Goal: Task Accomplishment & Management: Use online tool/utility

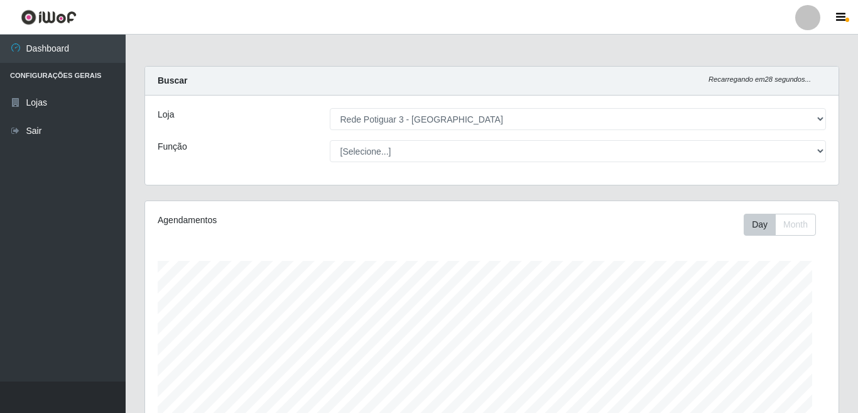
select select "103"
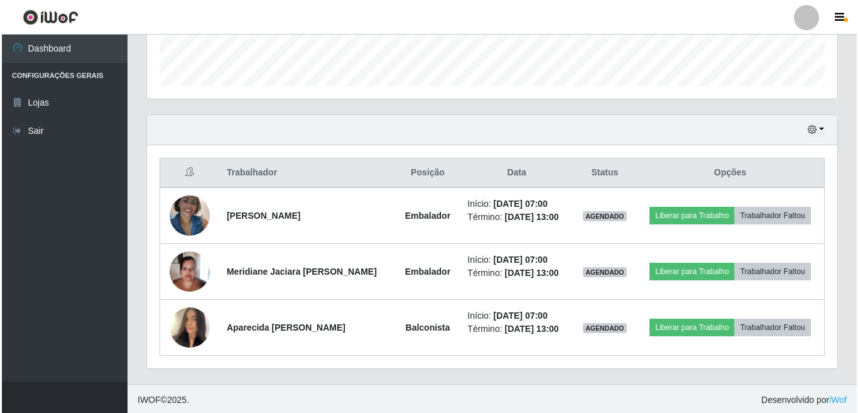
scroll to position [366, 0]
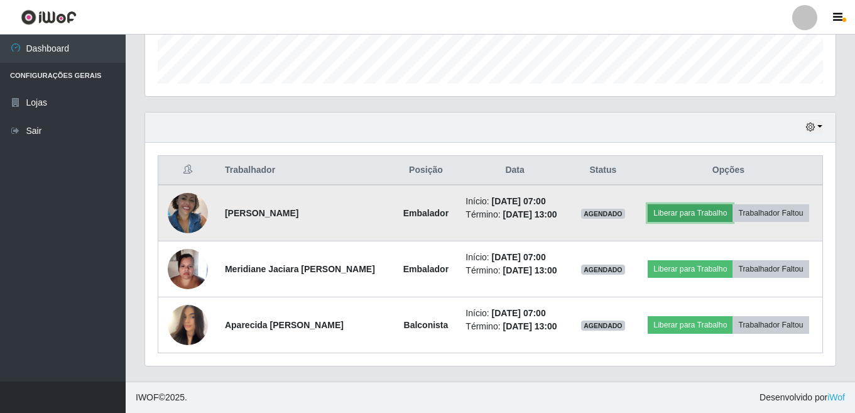
click at [687, 214] on button "Liberar para Trabalho" at bounding box center [690, 213] width 85 height 18
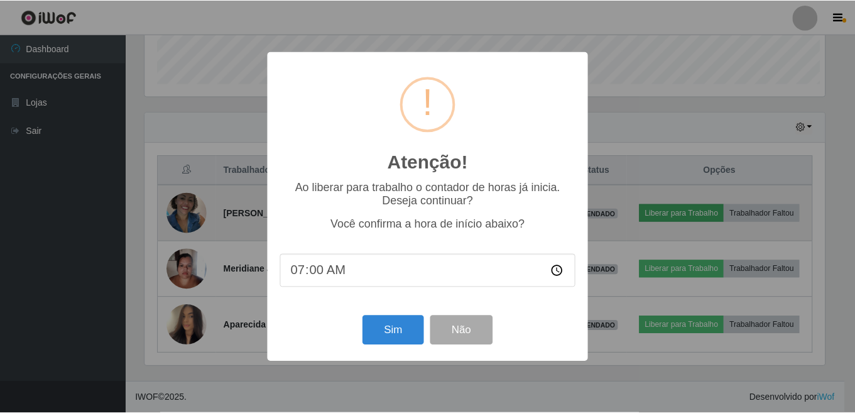
scroll to position [261, 683]
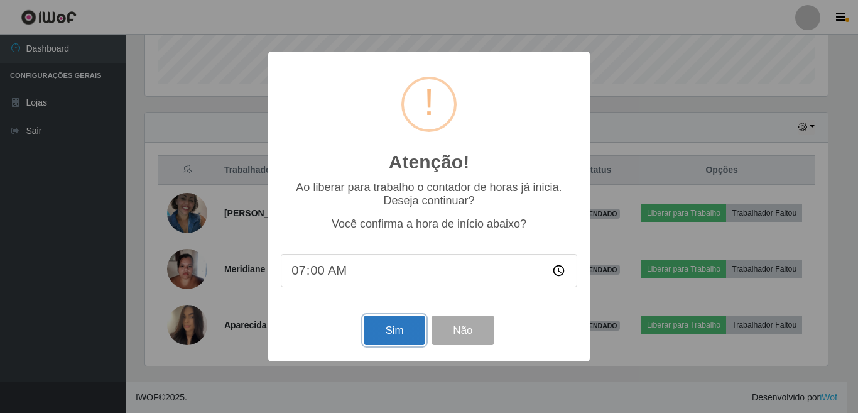
click at [395, 332] on button "Sim" at bounding box center [394, 330] width 61 height 30
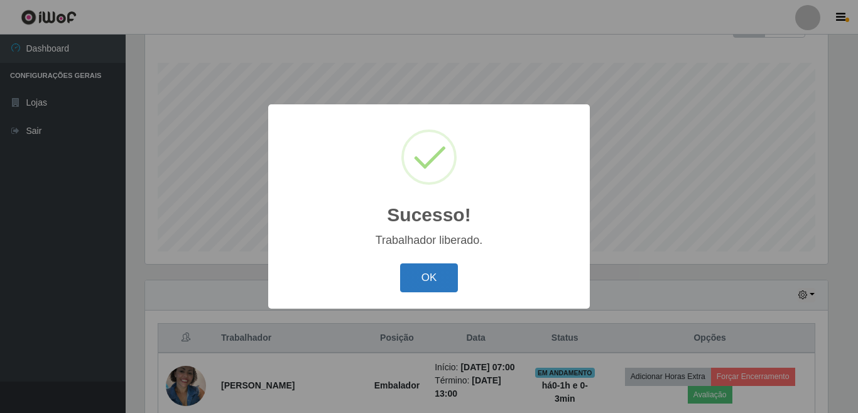
click at [416, 288] on button "OK" at bounding box center [429, 278] width 58 height 30
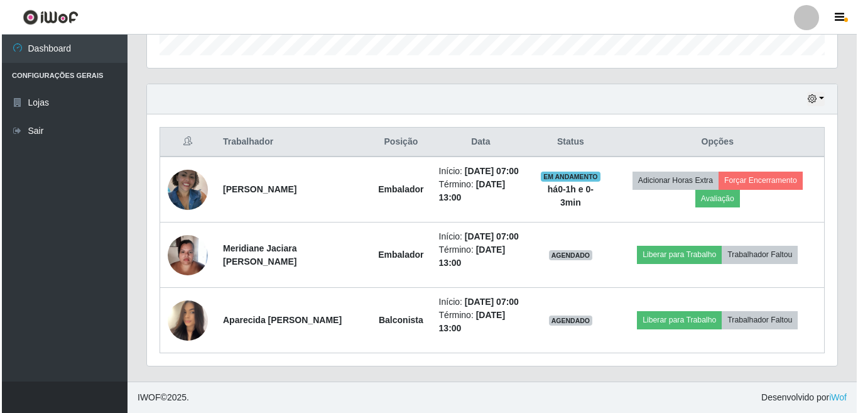
scroll to position [433, 0]
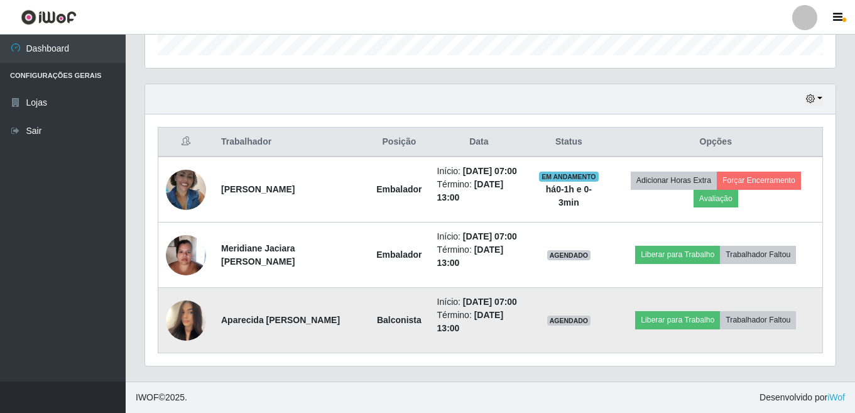
click at [188, 313] on img at bounding box center [186, 321] width 40 height 72
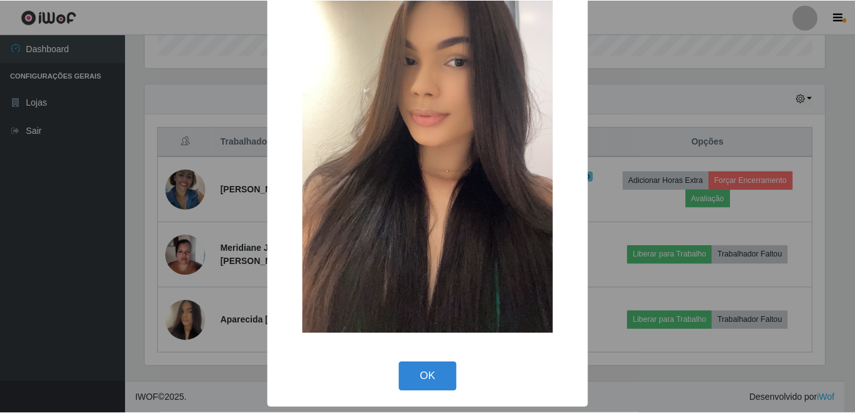
scroll to position [18, 0]
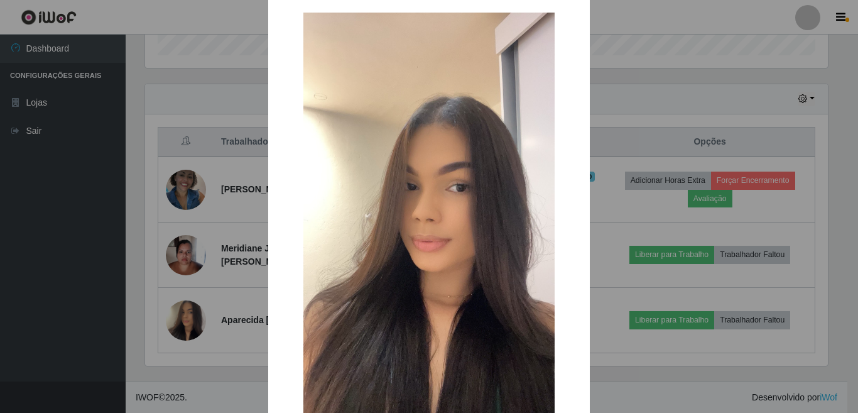
click at [208, 310] on div "× OK Cancel" at bounding box center [429, 206] width 858 height 413
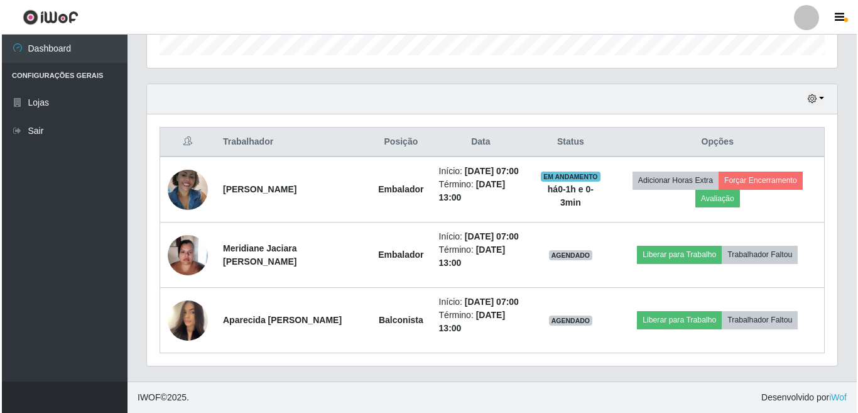
scroll to position [261, 690]
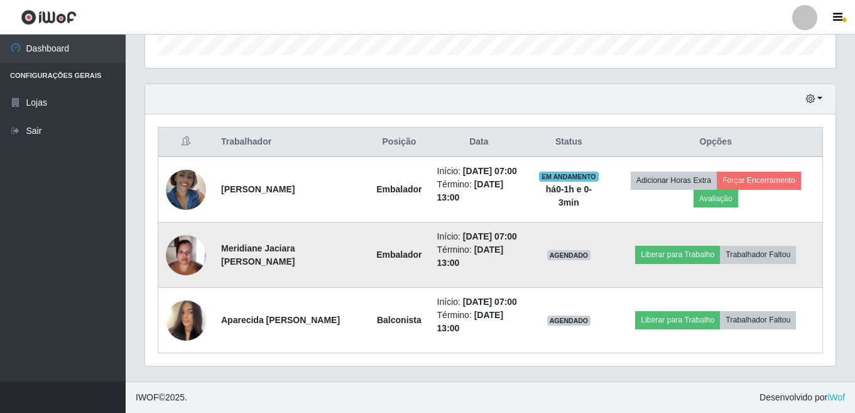
click at [183, 228] on img at bounding box center [186, 254] width 40 height 53
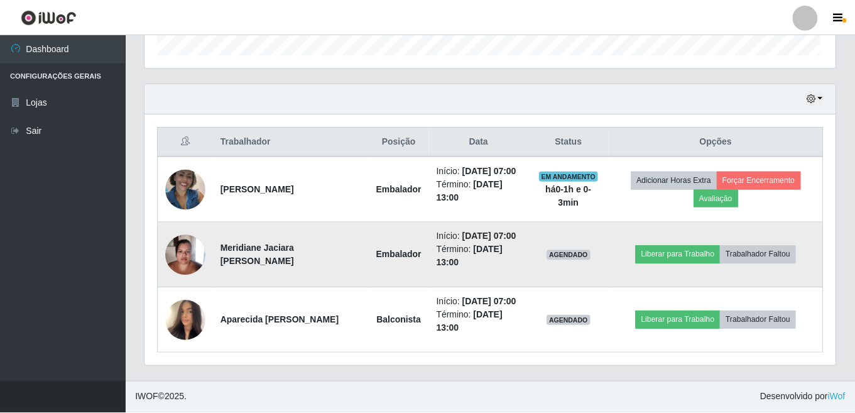
scroll to position [261, 683]
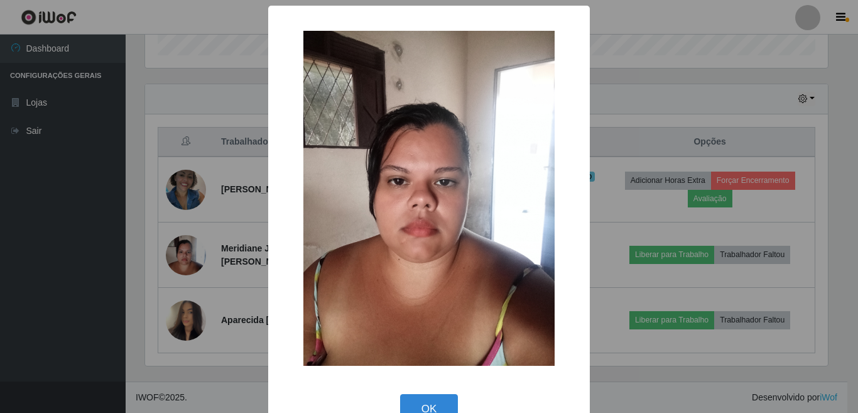
click at [325, 231] on img at bounding box center [428, 198] width 251 height 335
click at [218, 250] on div "× OK Cancel" at bounding box center [429, 206] width 858 height 413
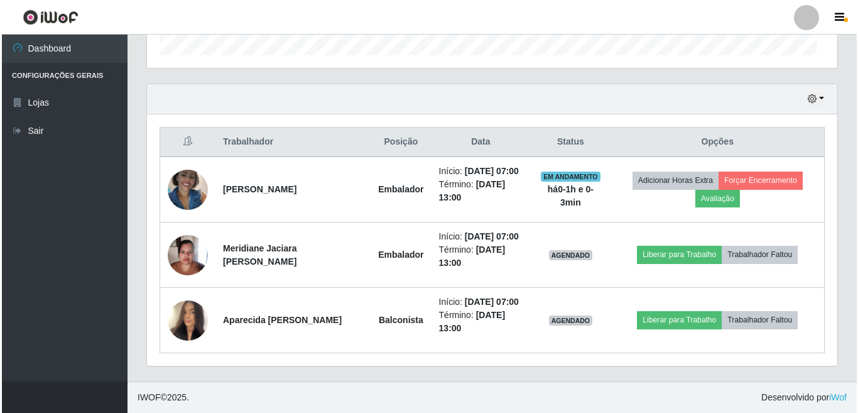
scroll to position [261, 690]
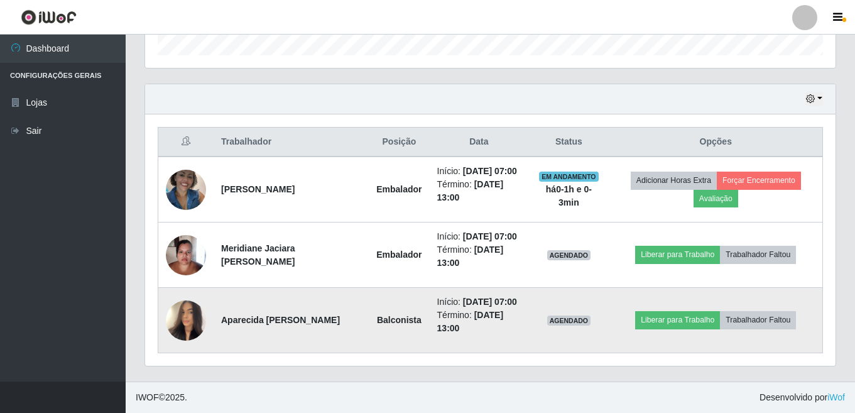
click at [188, 323] on img at bounding box center [186, 321] width 40 height 72
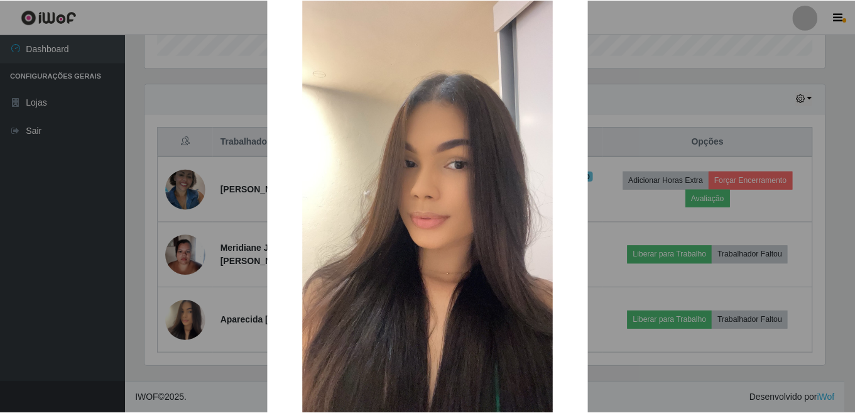
scroll to position [126, 0]
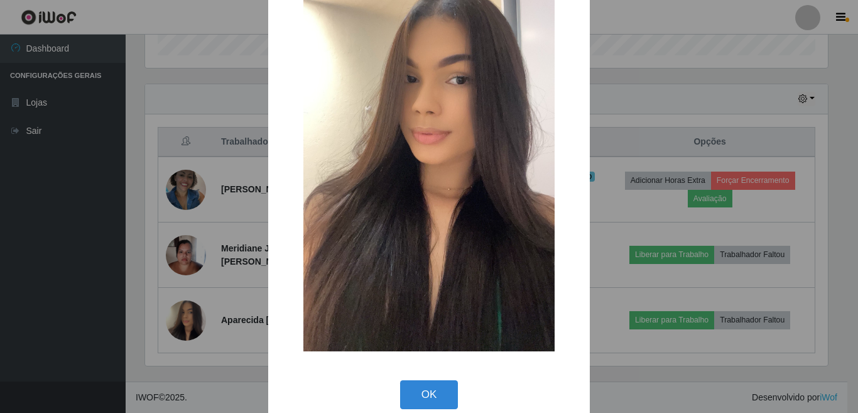
click at [307, 241] on img at bounding box center [428, 128] width 251 height 447
click at [270, 264] on div "× OK Cancel" at bounding box center [429, 152] width 322 height 545
click at [215, 292] on div "× OK Cancel" at bounding box center [429, 206] width 858 height 413
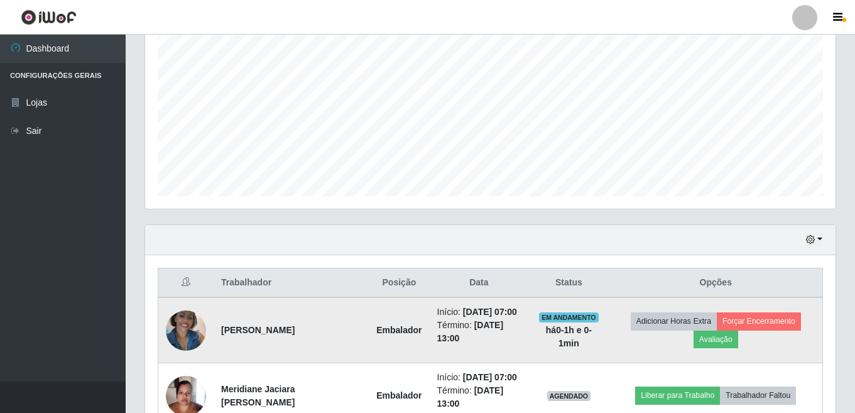
scroll to position [433, 0]
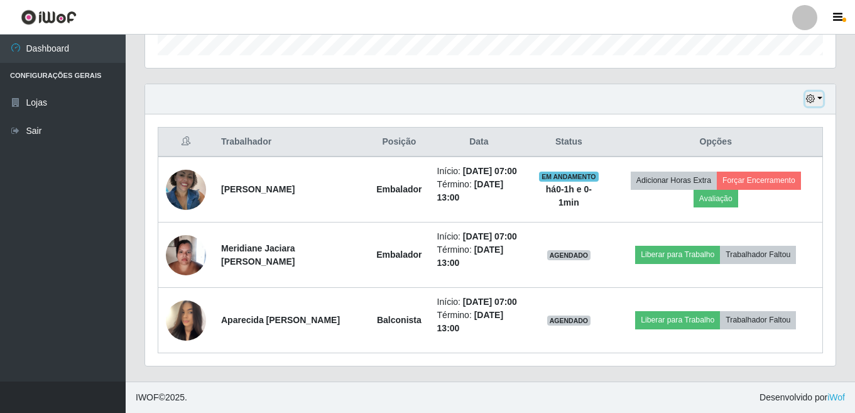
click at [819, 92] on button "button" at bounding box center [814, 99] width 18 height 14
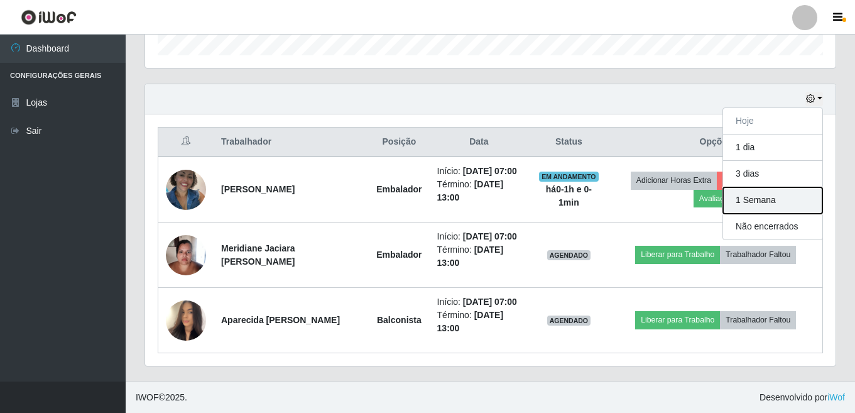
click at [758, 187] on button "1 Semana" at bounding box center [772, 200] width 99 height 26
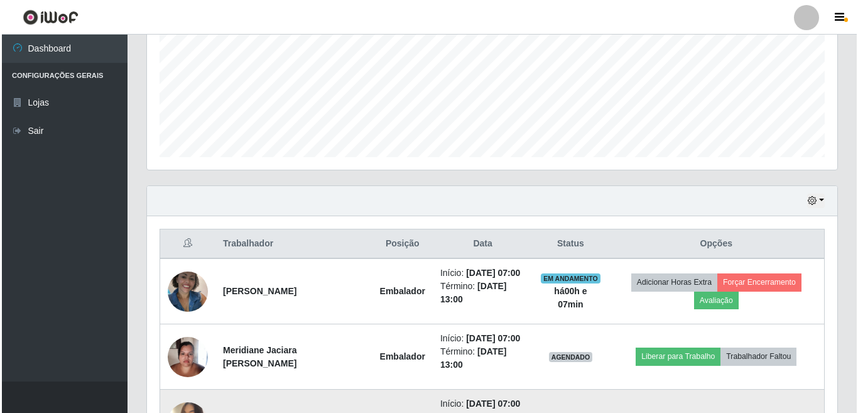
scroll to position [355, 0]
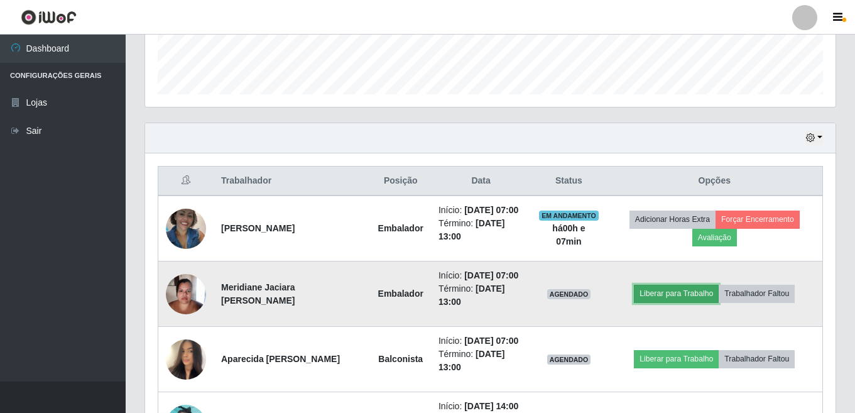
click at [648, 302] on button "Liberar para Trabalho" at bounding box center [676, 294] width 85 height 18
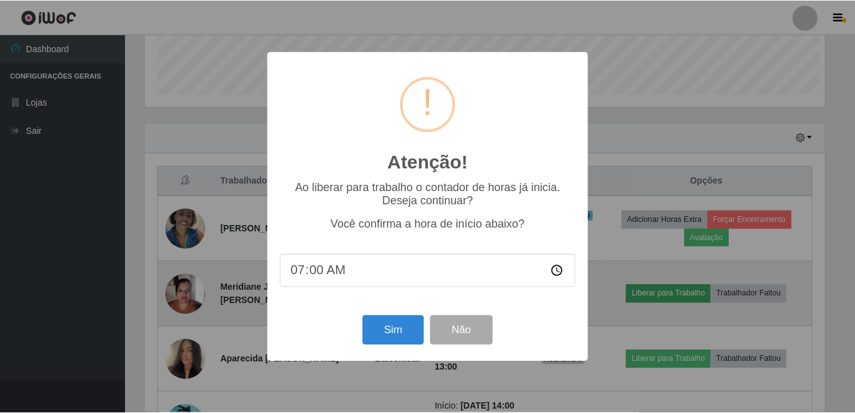
scroll to position [261, 683]
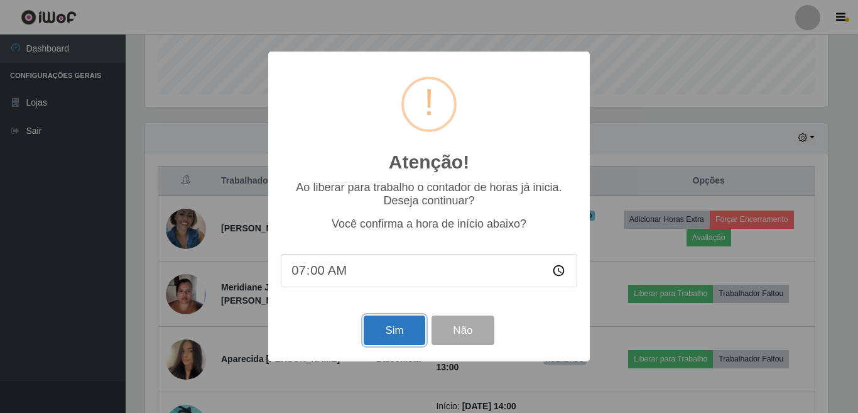
click at [383, 329] on button "Sim" at bounding box center [394, 330] width 61 height 30
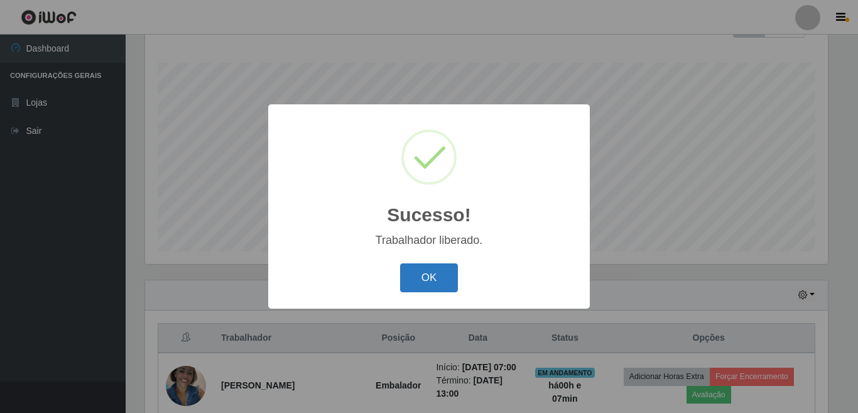
click at [445, 276] on button "OK" at bounding box center [429, 278] width 58 height 30
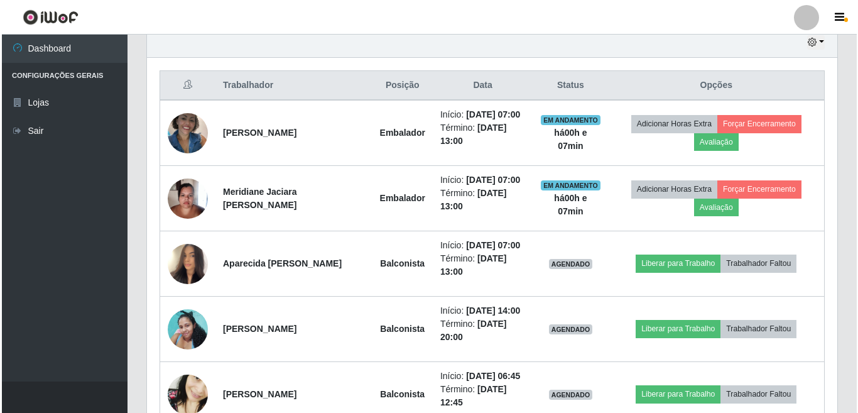
scroll to position [512, 0]
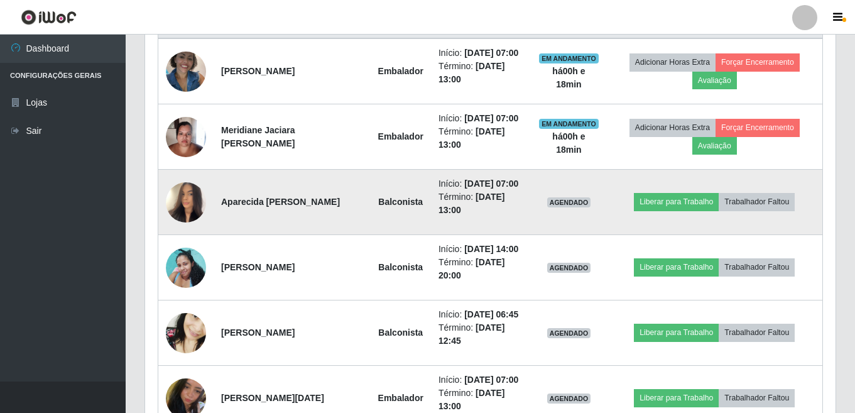
click at [188, 225] on img at bounding box center [186, 202] width 40 height 72
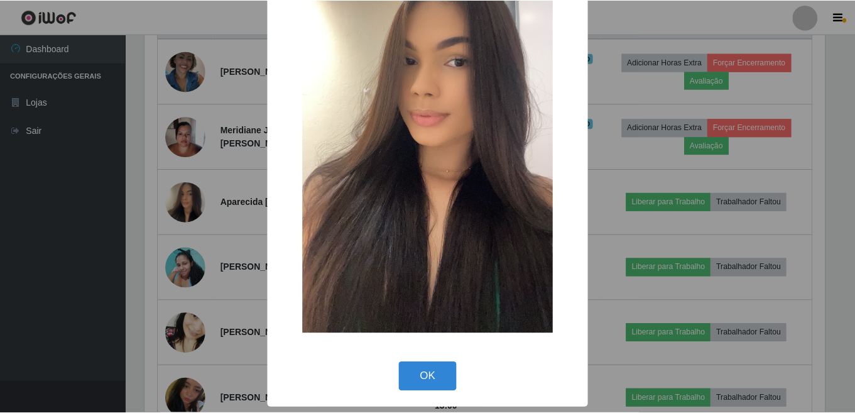
scroll to position [81, 0]
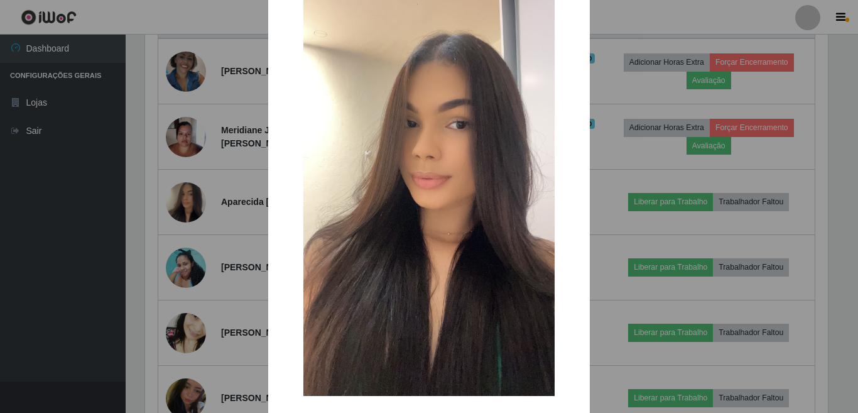
click at [252, 177] on div "× OK Cancel" at bounding box center [429, 206] width 858 height 413
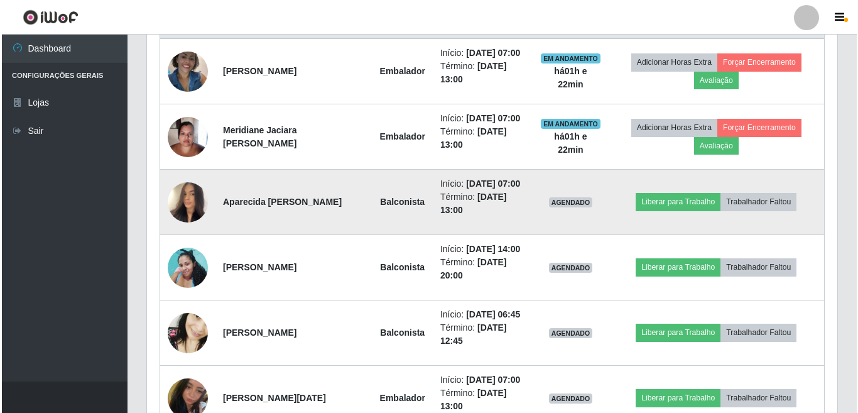
scroll to position [575, 0]
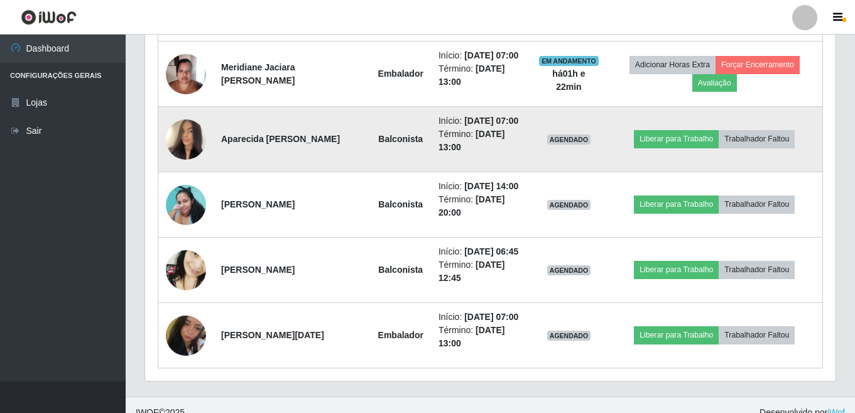
click at [194, 165] on img at bounding box center [186, 140] width 40 height 72
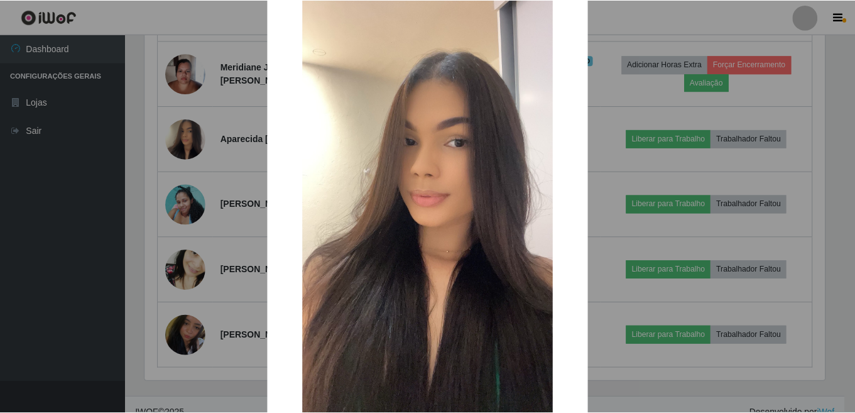
scroll to position [0, 0]
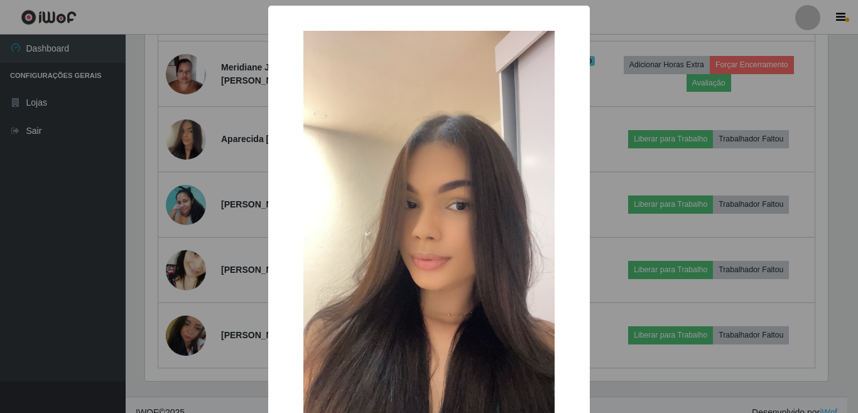
click at [226, 45] on div "× OK Cancel" at bounding box center [429, 206] width 858 height 413
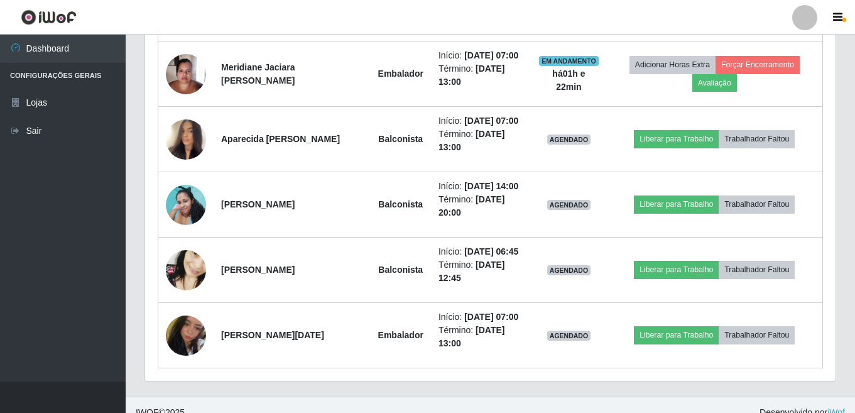
scroll to position [261, 690]
